Goal: Task Accomplishment & Management: Use online tool/utility

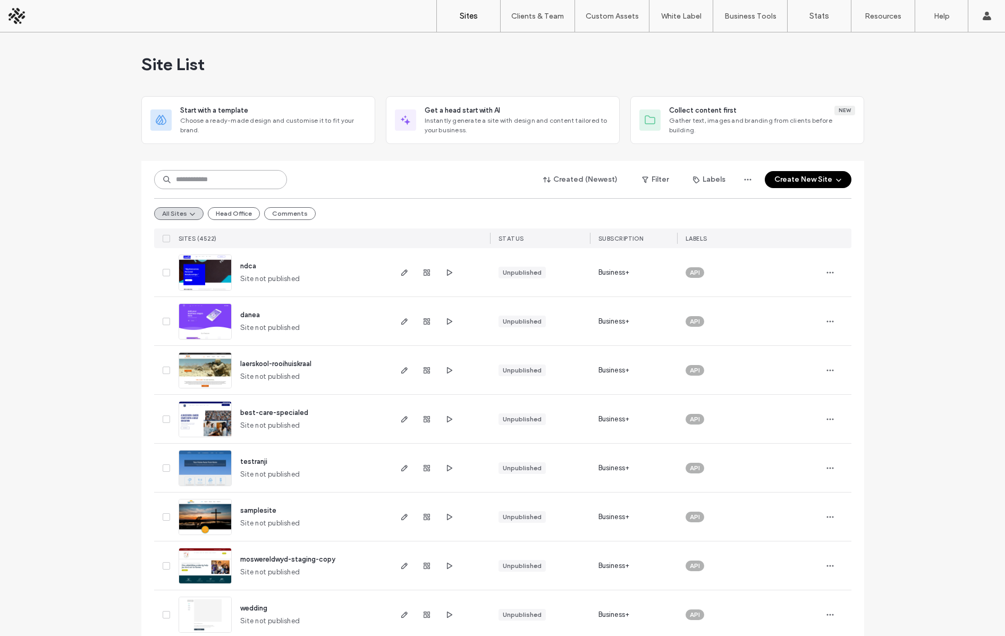
click at [187, 174] on input at bounding box center [220, 179] width 133 height 19
type input "**********"
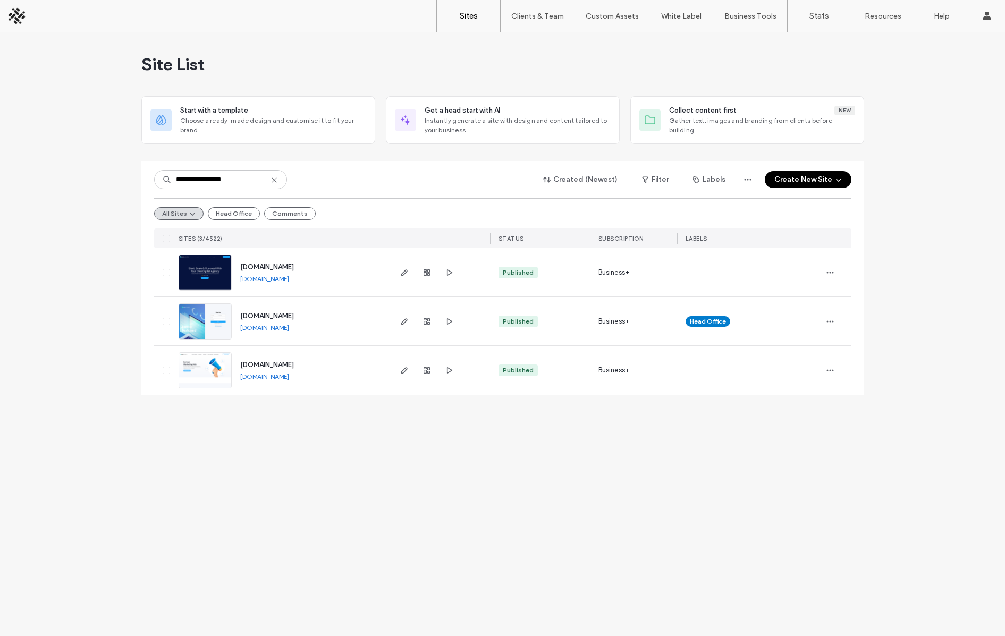
click at [283, 264] on span "www.eazi-business.com" at bounding box center [267, 267] width 54 height 8
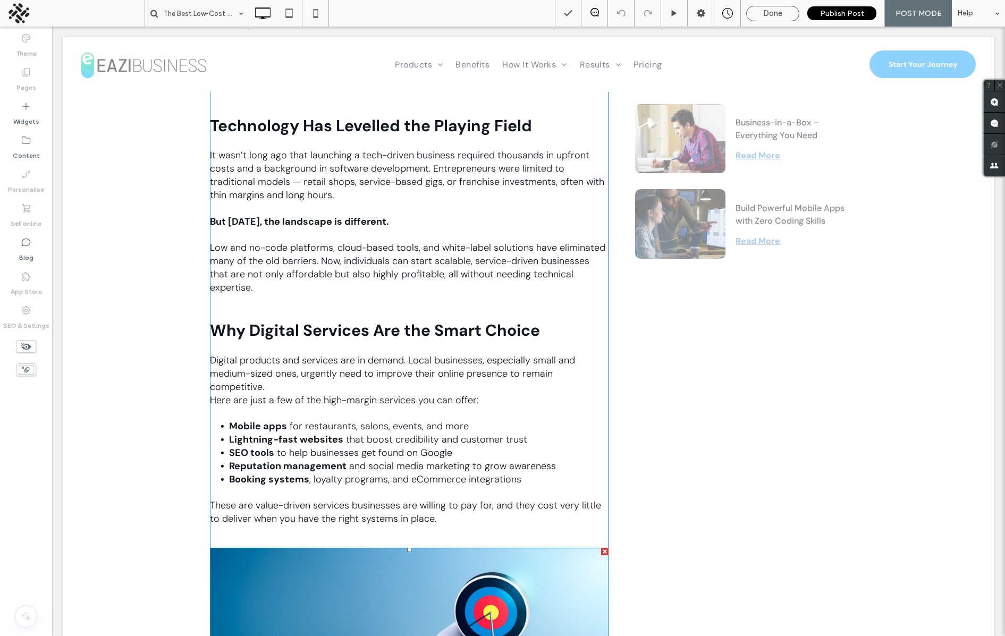
scroll to position [100, 0]
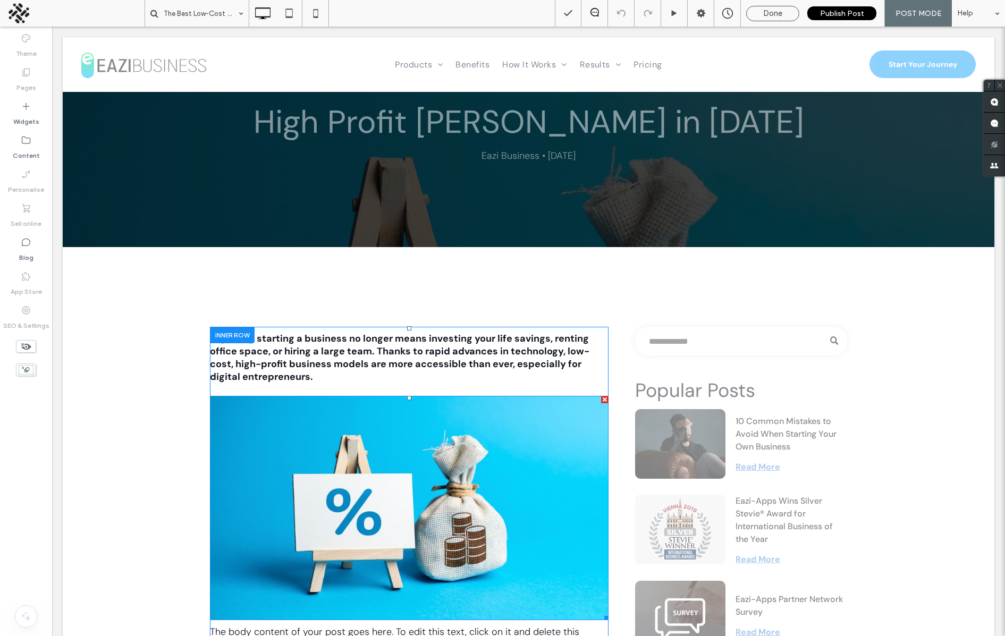
click at [380, 464] on img at bounding box center [409, 508] width 399 height 224
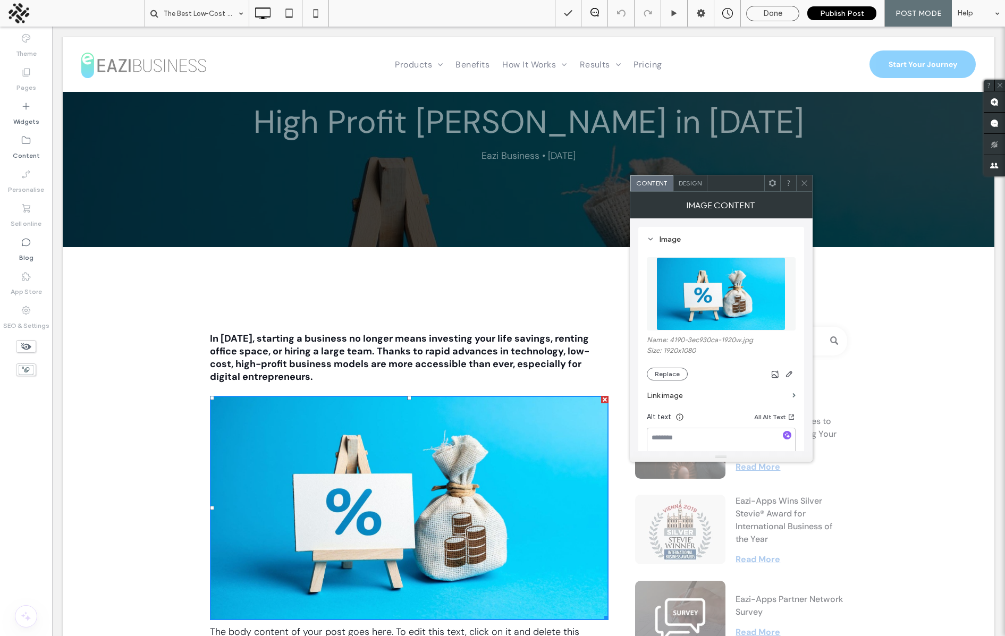
click at [723, 291] on img at bounding box center [722, 293] width 130 height 73
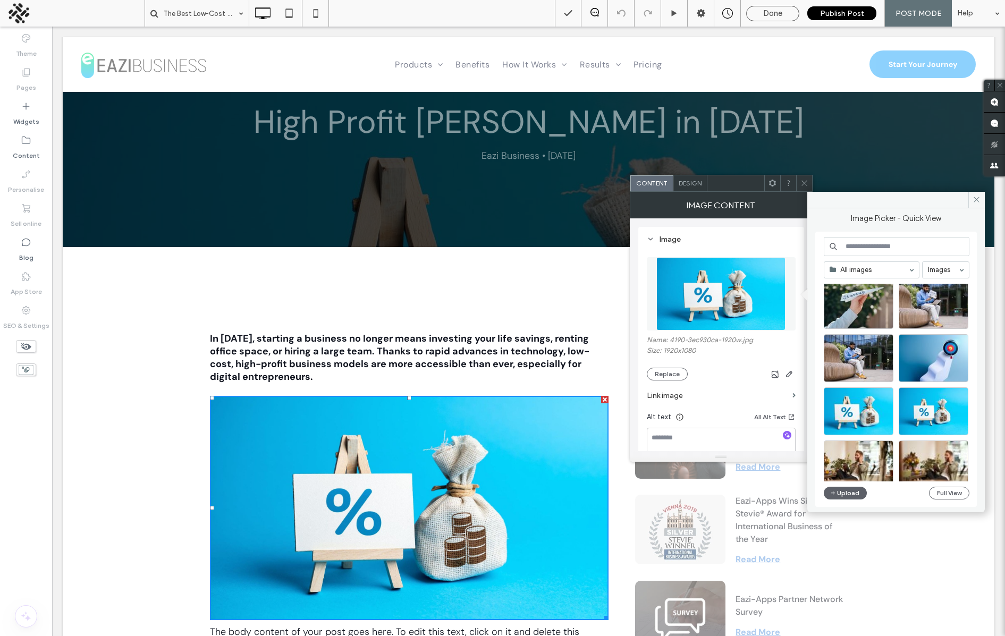
scroll to position [125, 0]
click at [861, 393] on div "Select" at bounding box center [859, 411] width 70 height 48
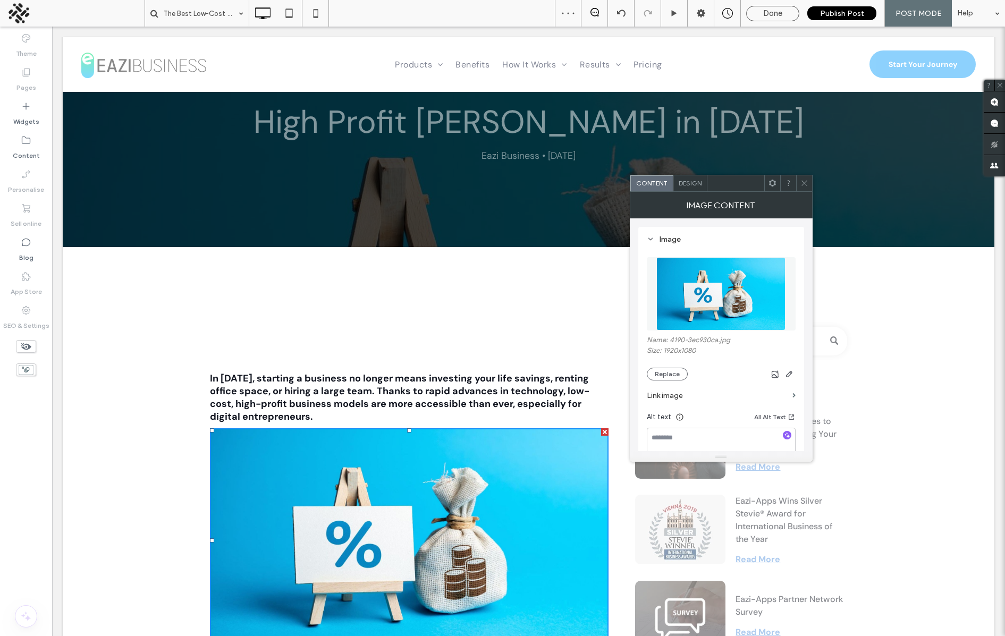
drag, startPoint x: 422, startPoint y: 367, endPoint x: 617, endPoint y: 284, distance: 211.8
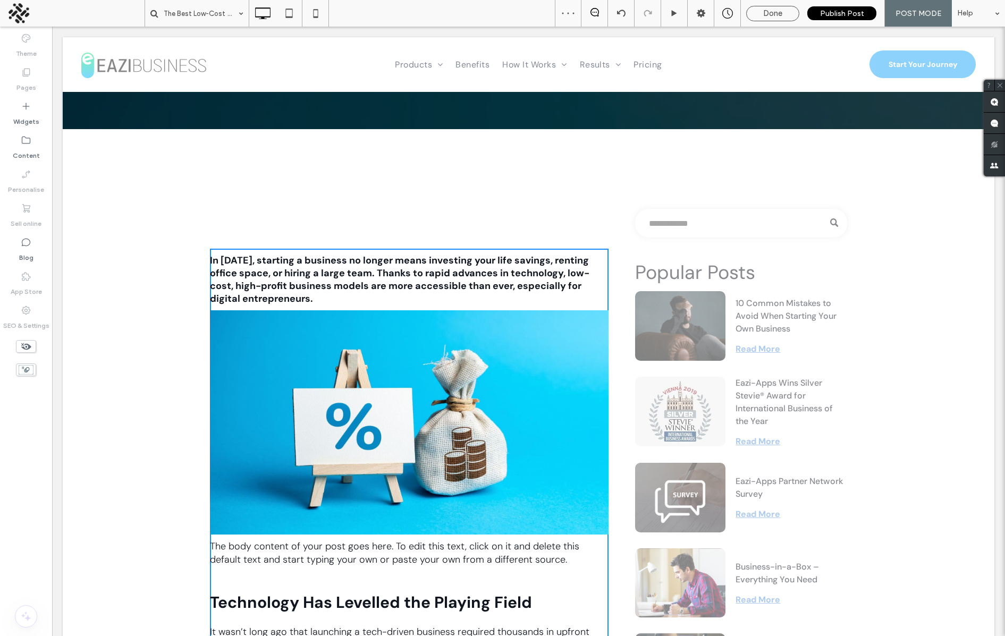
scroll to position [255, 0]
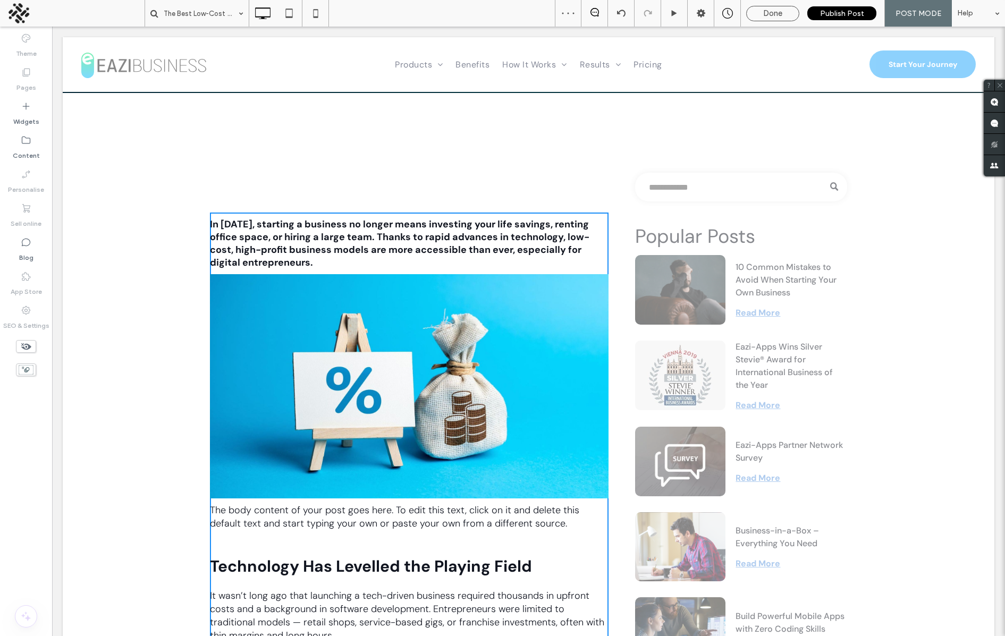
click at [454, 365] on img at bounding box center [409, 386] width 399 height 224
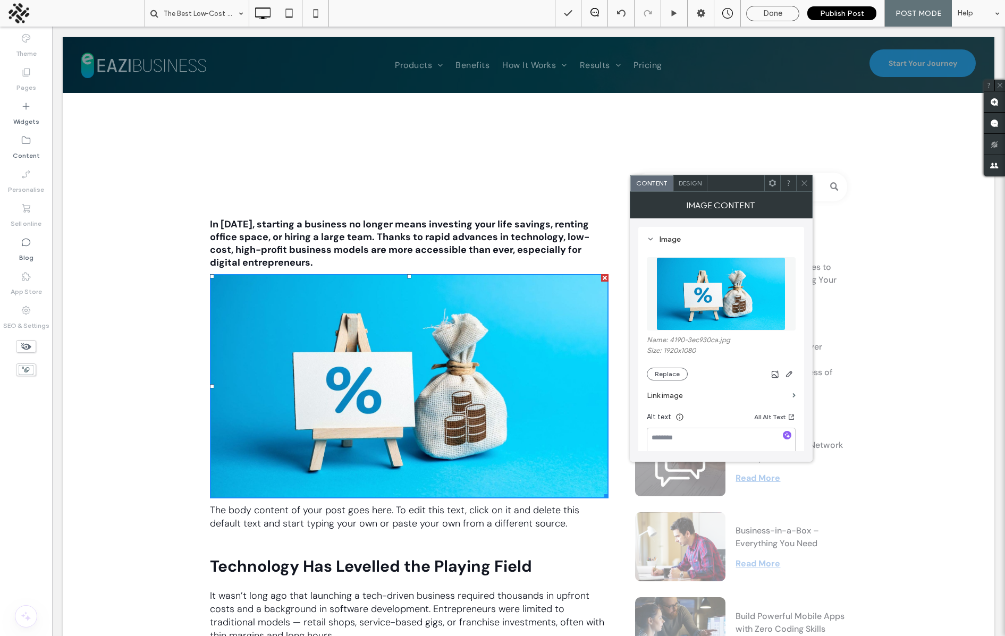
scroll to position [0, 0]
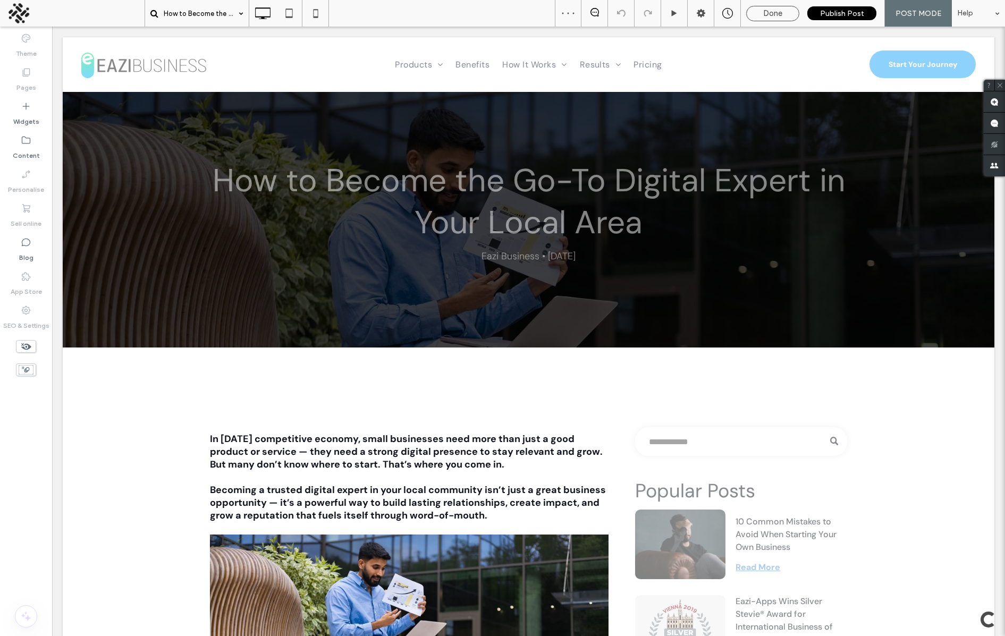
scroll to position [1047, 0]
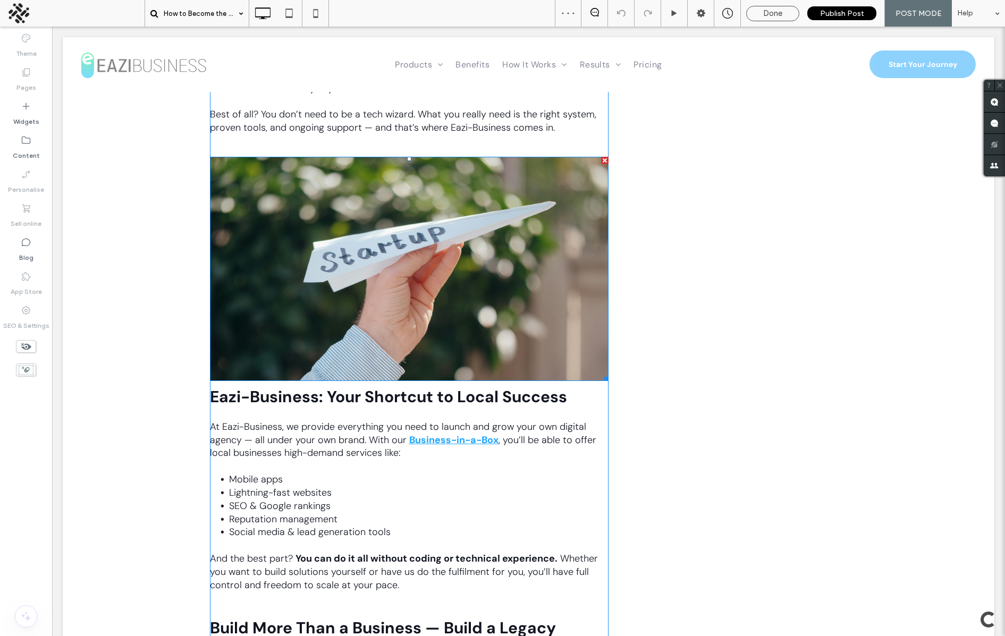
click at [422, 266] on img at bounding box center [409, 269] width 399 height 224
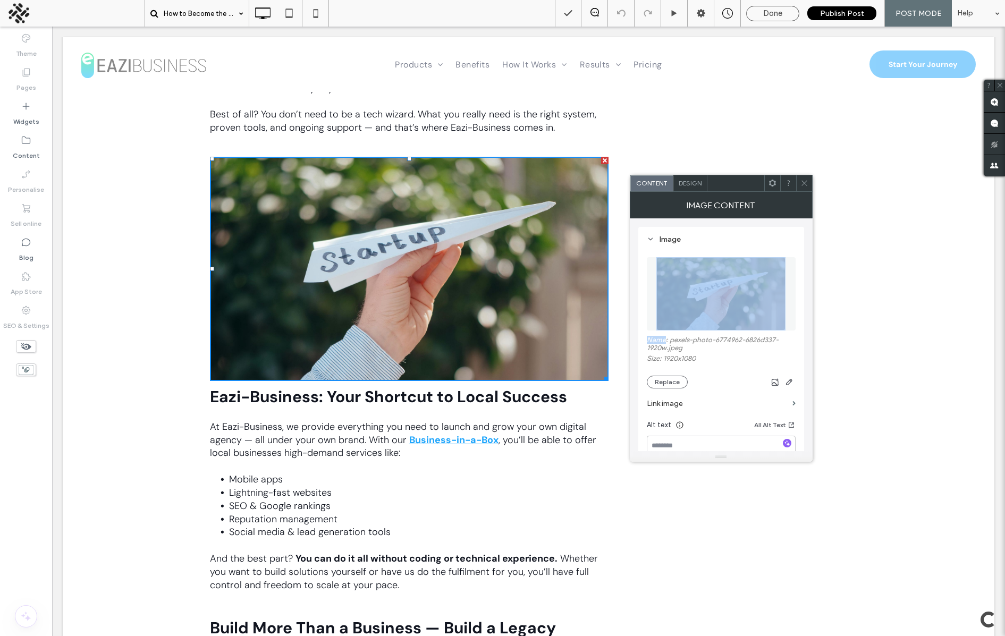
scroll to position [1, 0]
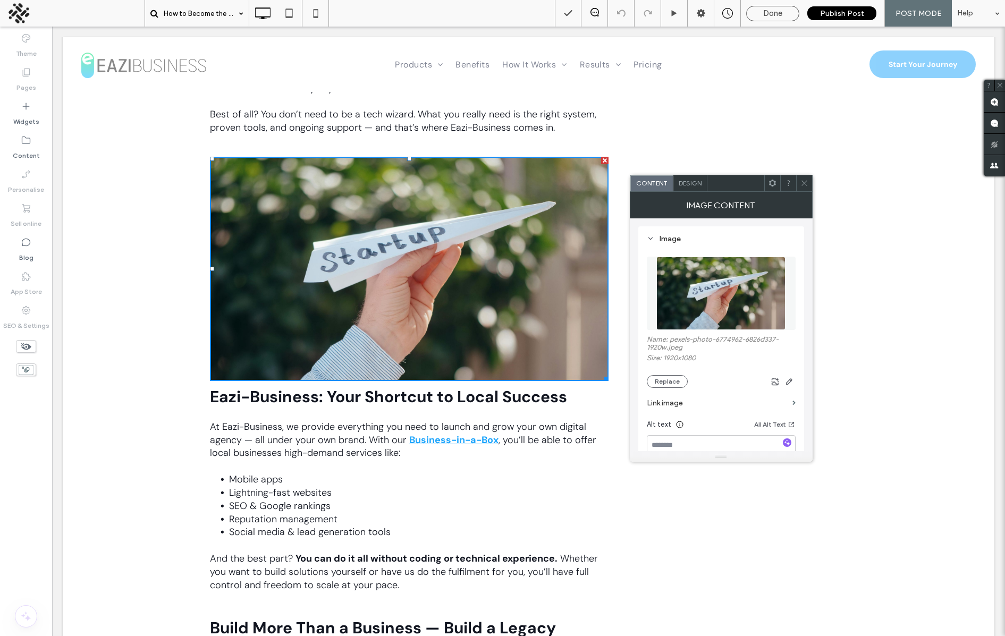
click at [714, 334] on div at bounding box center [721, 294] width 149 height 84
click at [706, 310] on img at bounding box center [722, 293] width 130 height 73
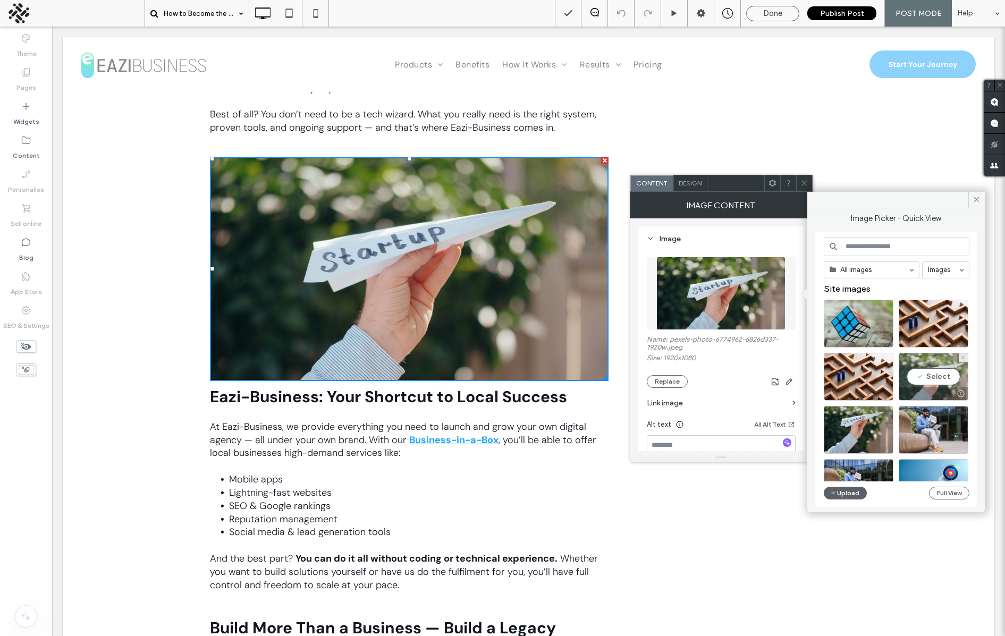
click at [931, 381] on div "Select" at bounding box center [934, 377] width 70 height 48
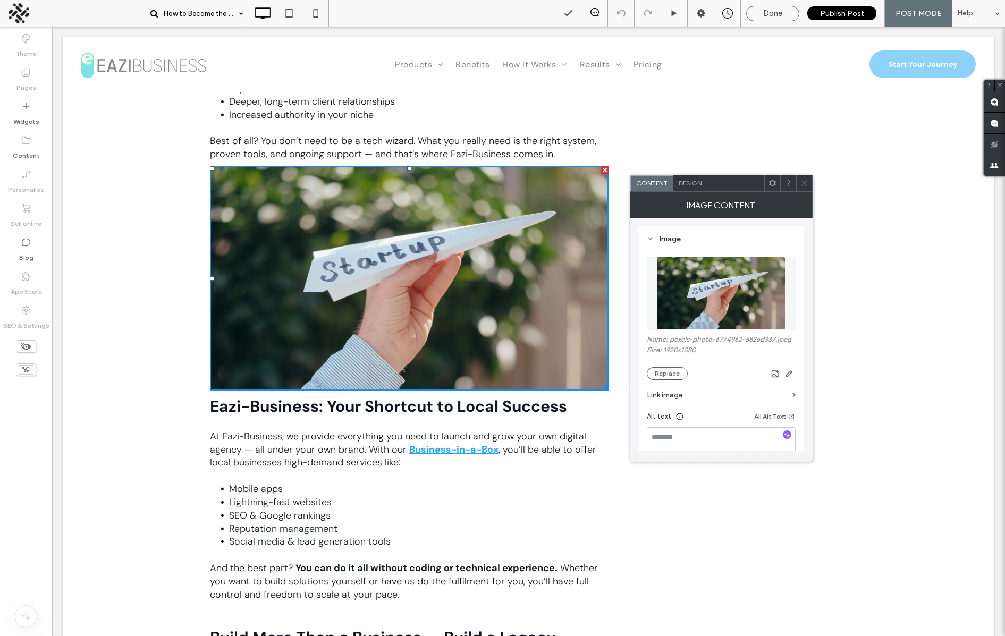
click at [806, 184] on use at bounding box center [804, 183] width 5 height 5
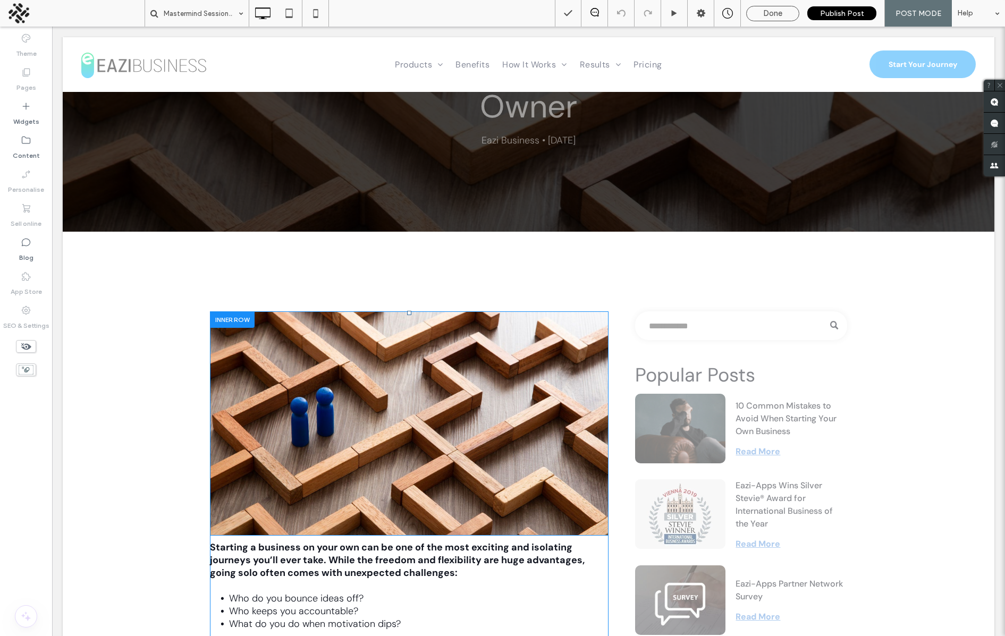
scroll to position [171, 0]
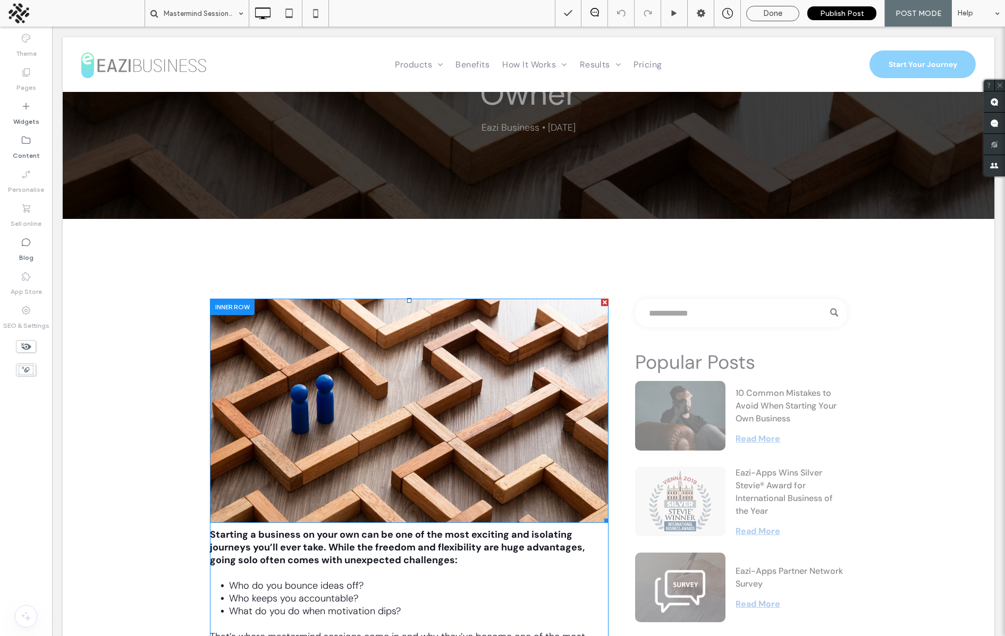
click at [358, 396] on img at bounding box center [409, 411] width 399 height 224
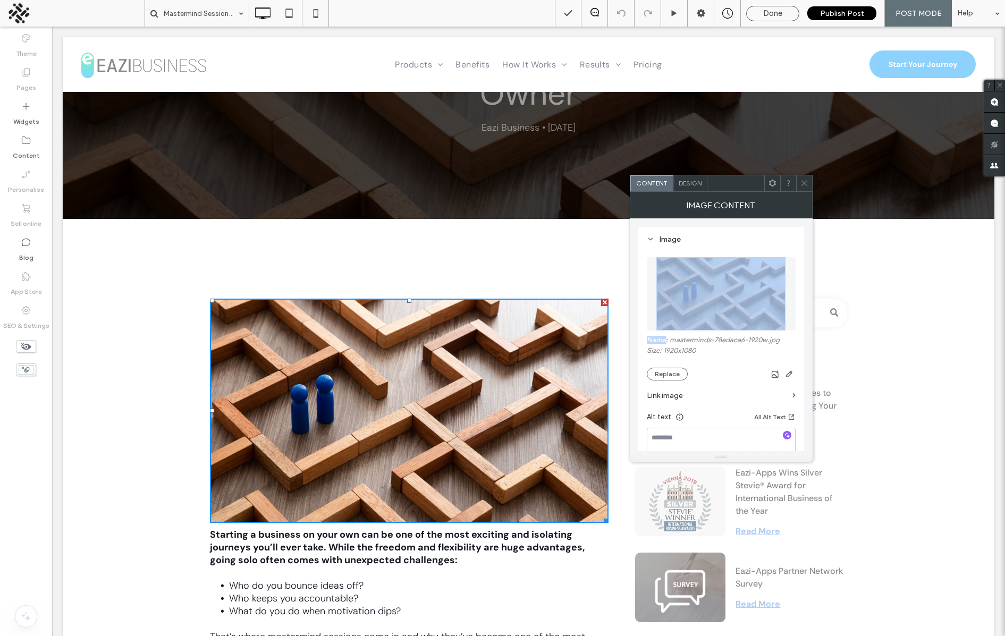
click at [711, 296] on img at bounding box center [722, 293] width 130 height 73
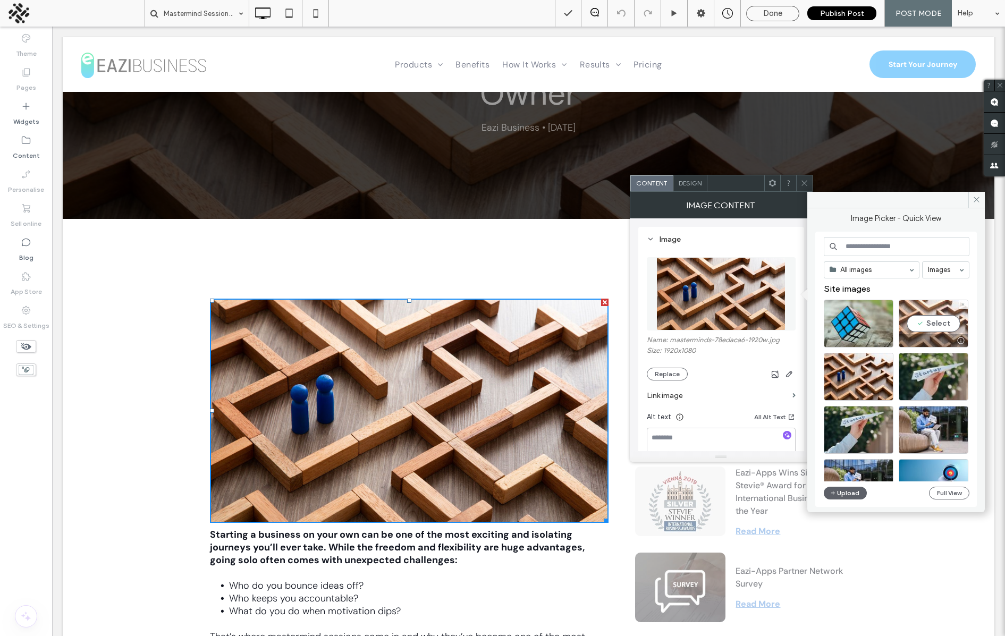
click at [935, 321] on div "Select" at bounding box center [934, 324] width 70 height 48
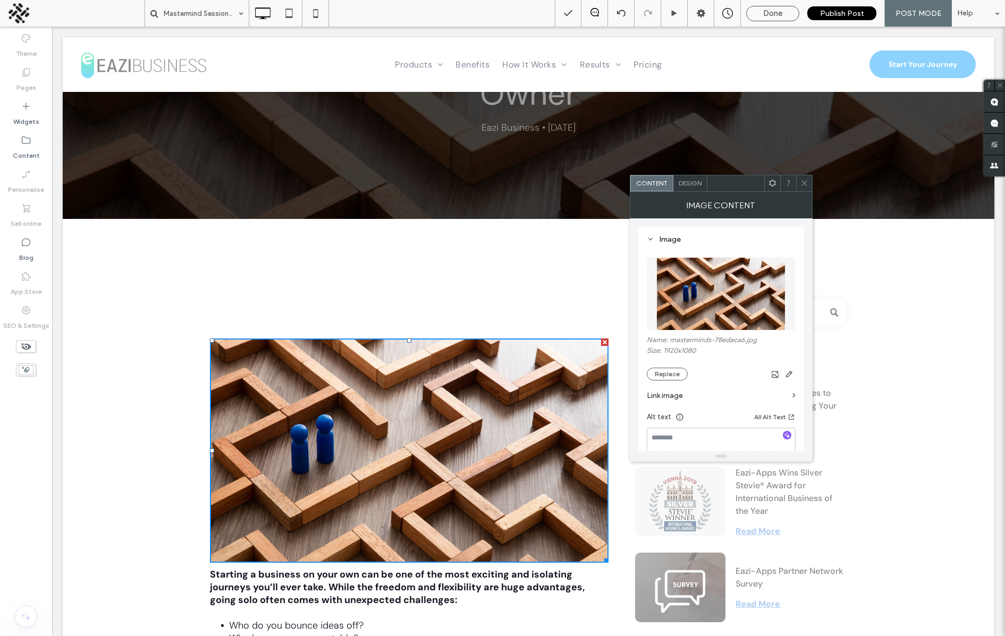
click at [803, 183] on icon at bounding box center [805, 183] width 8 height 8
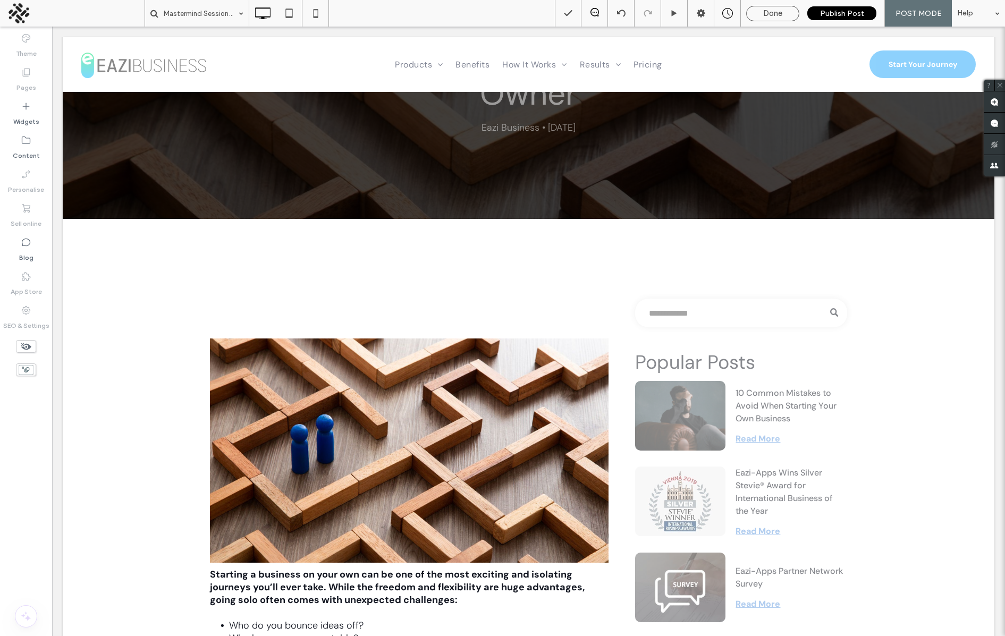
click at [770, 15] on span "Done" at bounding box center [773, 14] width 19 height 10
